Goal: Task Accomplishment & Management: Complete application form

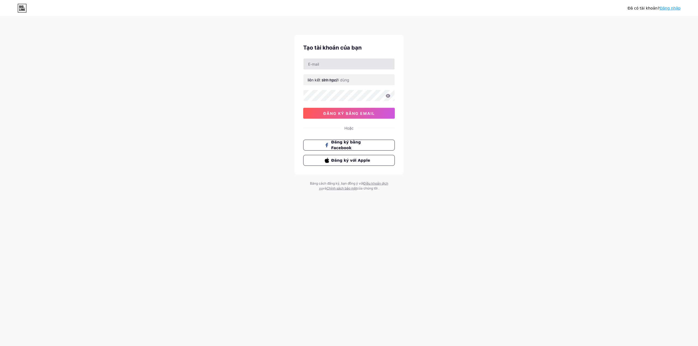
type input "[EMAIL_ADDRESS][DOMAIN_NAME]"
click at [351, 78] on input "text" at bounding box center [348, 79] width 91 height 11
click at [349, 79] on input "text" at bounding box center [348, 79] width 91 height 11
paste input "11uuchat"
type input "11uuchat"
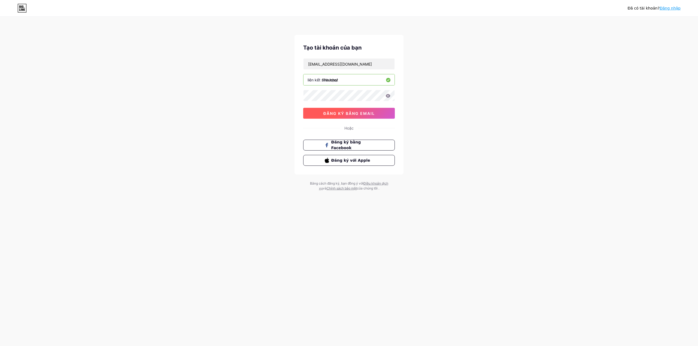
click at [322, 114] on button "đăng ký bằng email" at bounding box center [349, 113] width 92 height 11
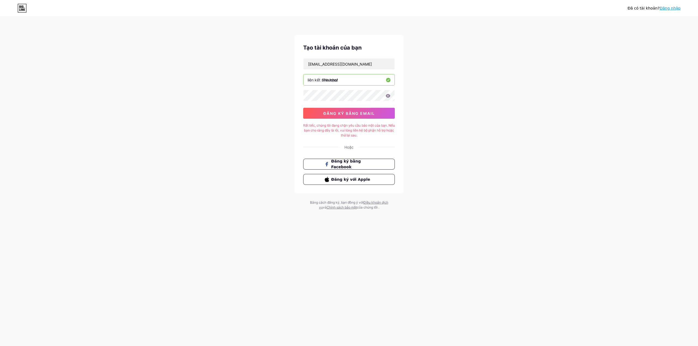
click at [389, 98] on icon at bounding box center [388, 96] width 5 height 4
click at [387, 95] on icon at bounding box center [388, 96] width 5 height 4
click at [362, 84] on input "11uuchat" at bounding box center [348, 79] width 91 height 11
click at [343, 116] on button "đăng ký bằng email" at bounding box center [349, 113] width 92 height 11
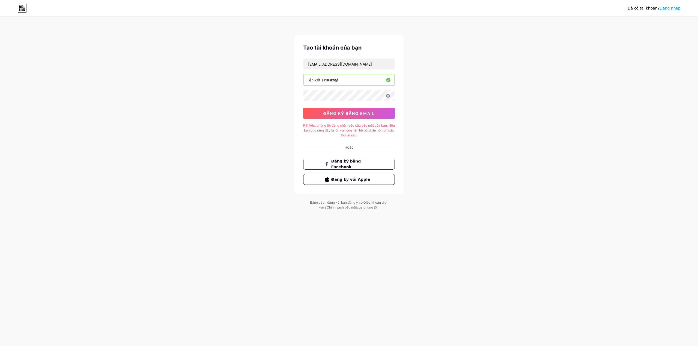
click at [667, 5] on div "Đã có tài khoản? Đăng nhập" at bounding box center [654, 8] width 53 height 9
click at [665, 9] on font "Đăng nhập" at bounding box center [669, 8] width 21 height 4
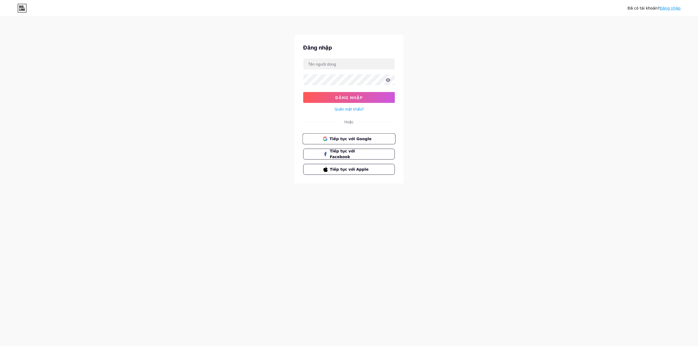
click at [362, 134] on button "Tiếp tục với Google" at bounding box center [348, 139] width 93 height 11
